Goal: Go to known website: Access a specific website the user already knows

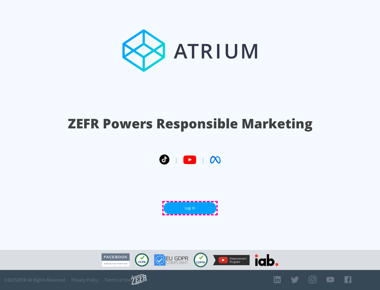
click at [190, 208] on link "Log In" at bounding box center [190, 209] width 53 height 12
